Goal: Task Accomplishment & Management: Manage account settings

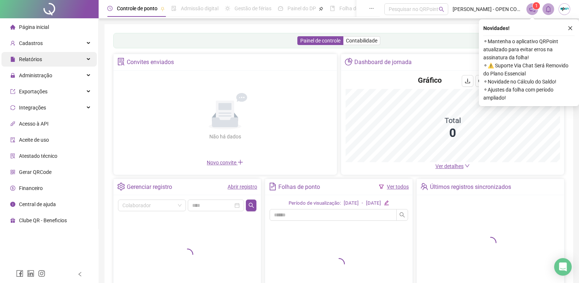
click at [52, 61] on div "Relatórios" at bounding box center [48, 59] width 95 height 15
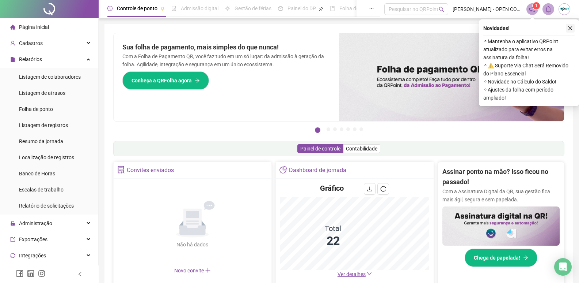
click at [570, 30] on icon "close" at bounding box center [570, 28] width 5 height 5
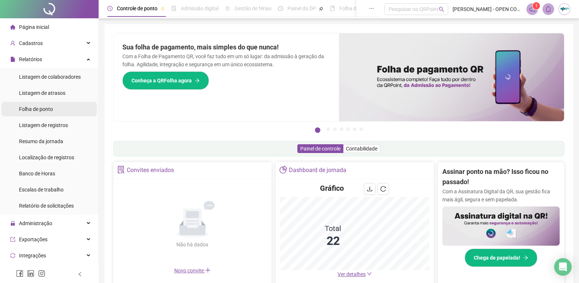
click at [53, 111] on span "Folha de ponto" at bounding box center [36, 109] width 34 height 6
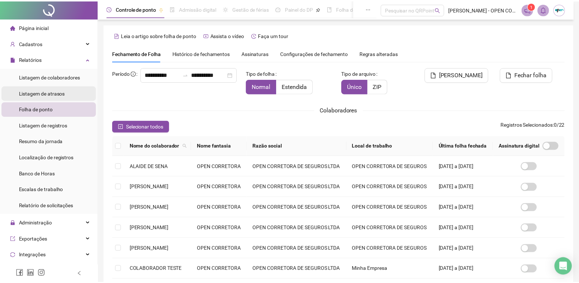
scroll to position [4, 0]
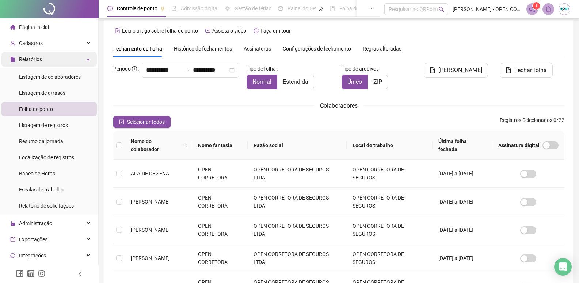
click at [63, 62] on div "Relatórios" at bounding box center [48, 59] width 95 height 15
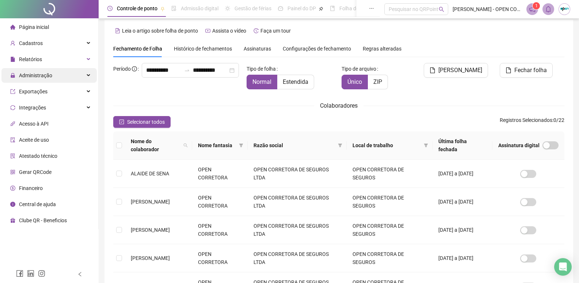
click at [56, 78] on div "Administração" at bounding box center [48, 75] width 95 height 15
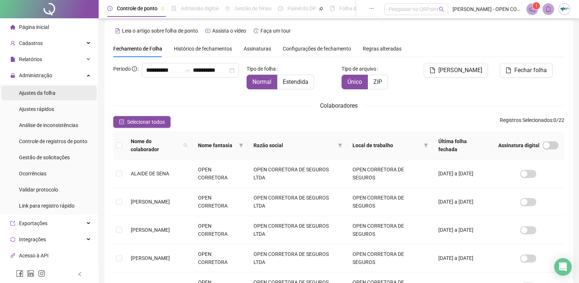
click at [57, 97] on li "Ajustes da folha" at bounding box center [48, 93] width 95 height 15
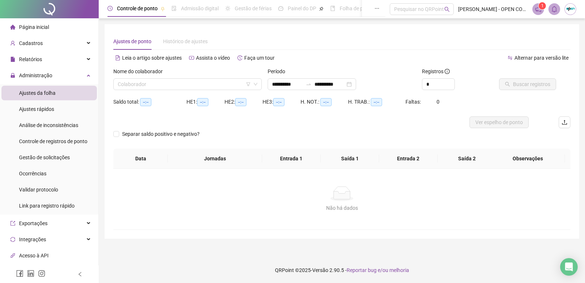
type input "**********"
click at [58, 161] on div "Gestão de solicitações" at bounding box center [44, 157] width 51 height 15
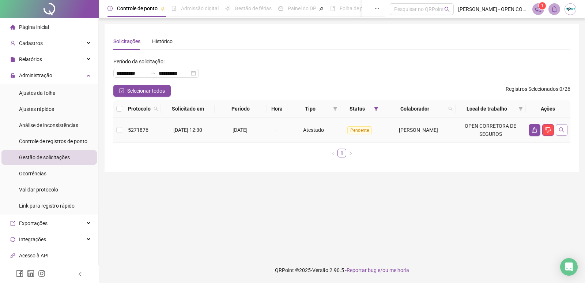
click at [564, 129] on button "button" at bounding box center [562, 130] width 12 height 12
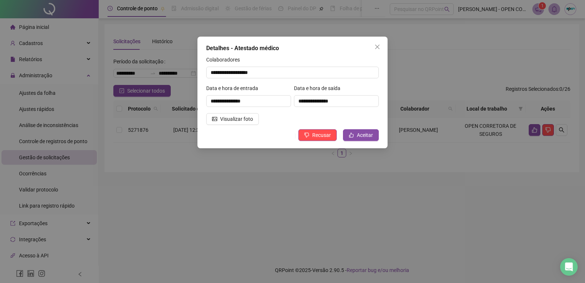
click at [247, 111] on div "**********" at bounding box center [249, 98] width 88 height 29
click at [246, 120] on span "Visualizar foto" at bounding box center [236, 119] width 33 height 8
click at [380, 45] on icon "close" at bounding box center [377, 47] width 6 height 6
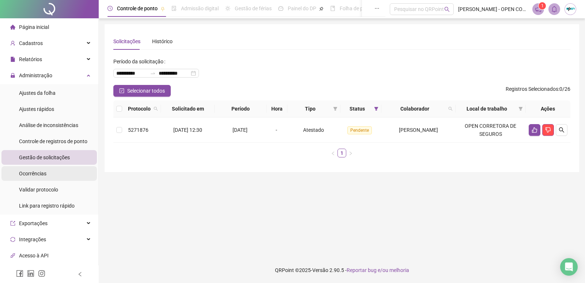
click at [58, 174] on li "Ocorrências" at bounding box center [48, 173] width 95 height 15
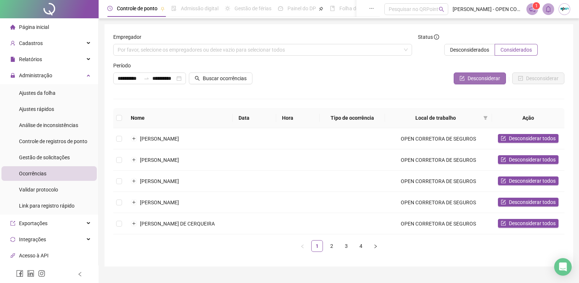
click at [495, 80] on span "Desconsiderar" at bounding box center [484, 78] width 33 height 8
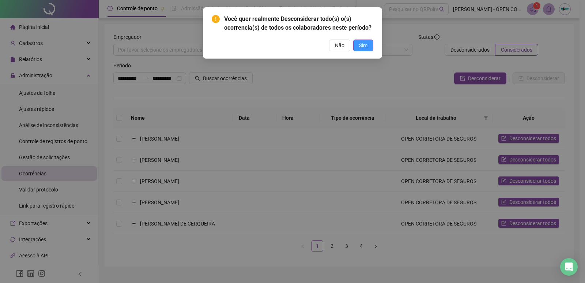
click at [363, 46] on span "Sim" at bounding box center [363, 45] width 8 height 8
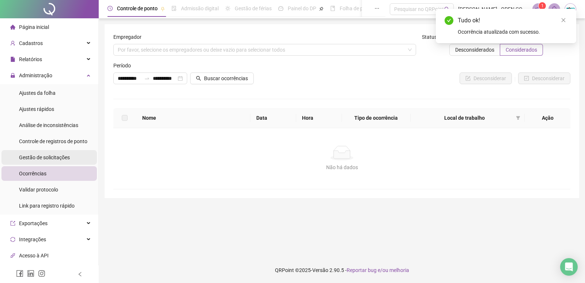
click at [49, 157] on span "Gestão de solicitações" at bounding box center [44, 157] width 51 height 6
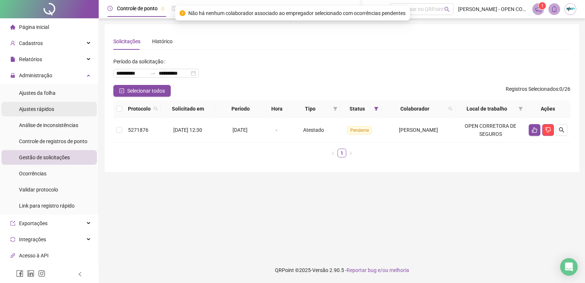
click at [49, 109] on span "Ajustes rápidos" at bounding box center [36, 109] width 35 height 6
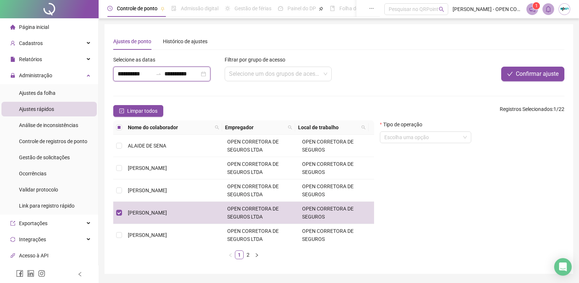
click at [189, 71] on input "**********" at bounding box center [182, 73] width 35 height 9
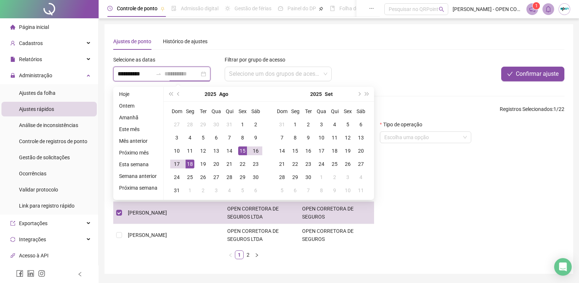
type input "**********"
click at [244, 150] on div "15" at bounding box center [242, 150] width 9 height 9
click at [241, 150] on div "15" at bounding box center [242, 150] width 9 height 9
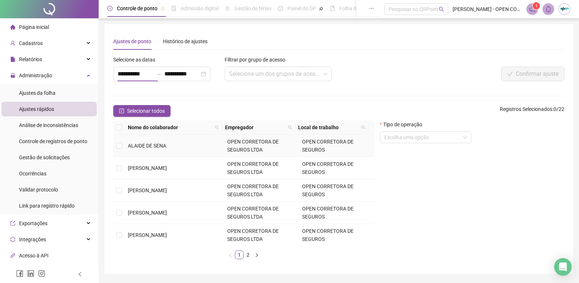
type input "**********"
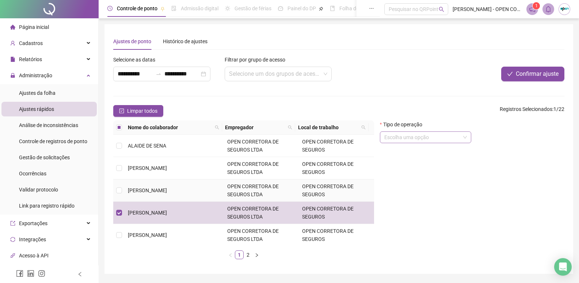
click at [408, 136] on input "search" at bounding box center [423, 137] width 76 height 11
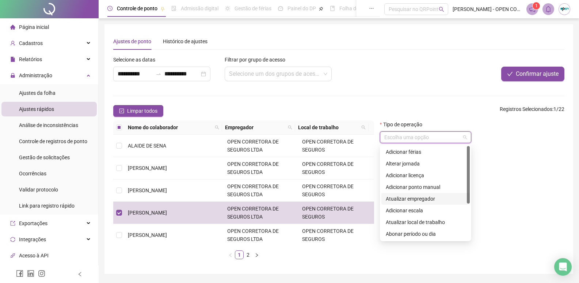
scroll to position [58, 0]
click at [433, 196] on div "Adicionar observações" at bounding box center [426, 198] width 80 height 8
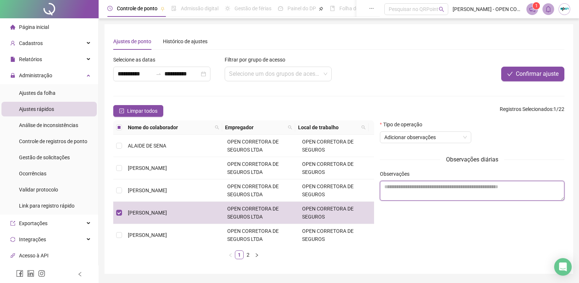
click at [433, 191] on textarea at bounding box center [472, 191] width 185 height 20
type textarea "*"
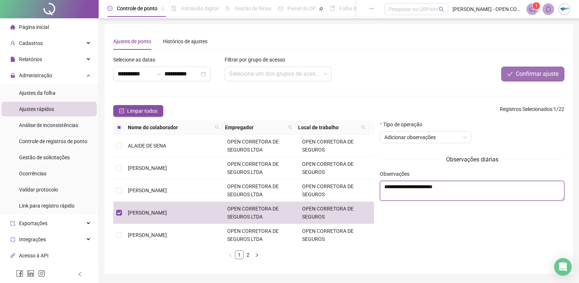
type textarea "**********"
click at [523, 75] on span "Confirmar ajuste" at bounding box center [537, 73] width 43 height 9
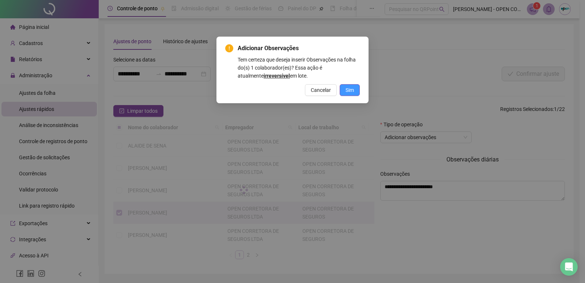
click at [353, 88] on span "Sim" at bounding box center [349, 90] width 8 height 8
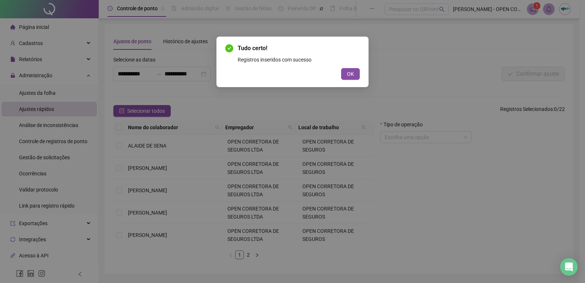
click at [362, 81] on div "Tudo certo! Registros inseridos com sucesso OK" at bounding box center [292, 62] width 152 height 50
click at [350, 75] on span "OK" at bounding box center [350, 74] width 7 height 8
